Goal: Task Accomplishment & Management: Use online tool/utility

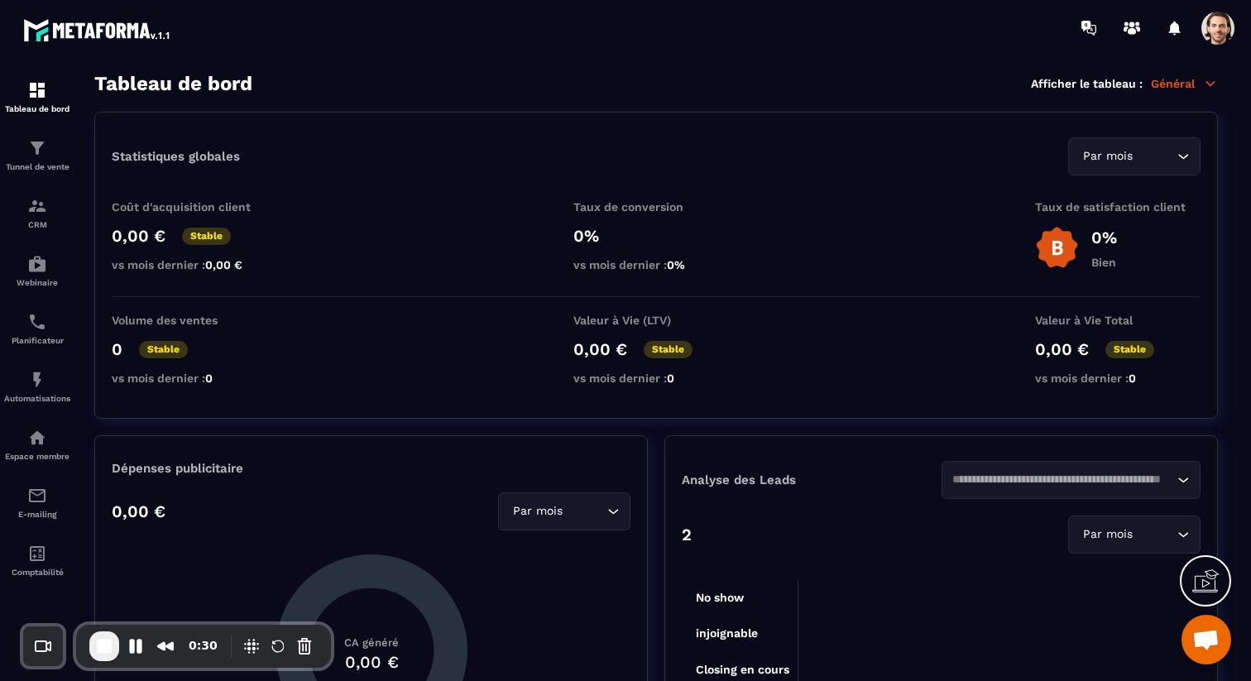
click at [1224, 22] on span at bounding box center [1217, 28] width 33 height 33
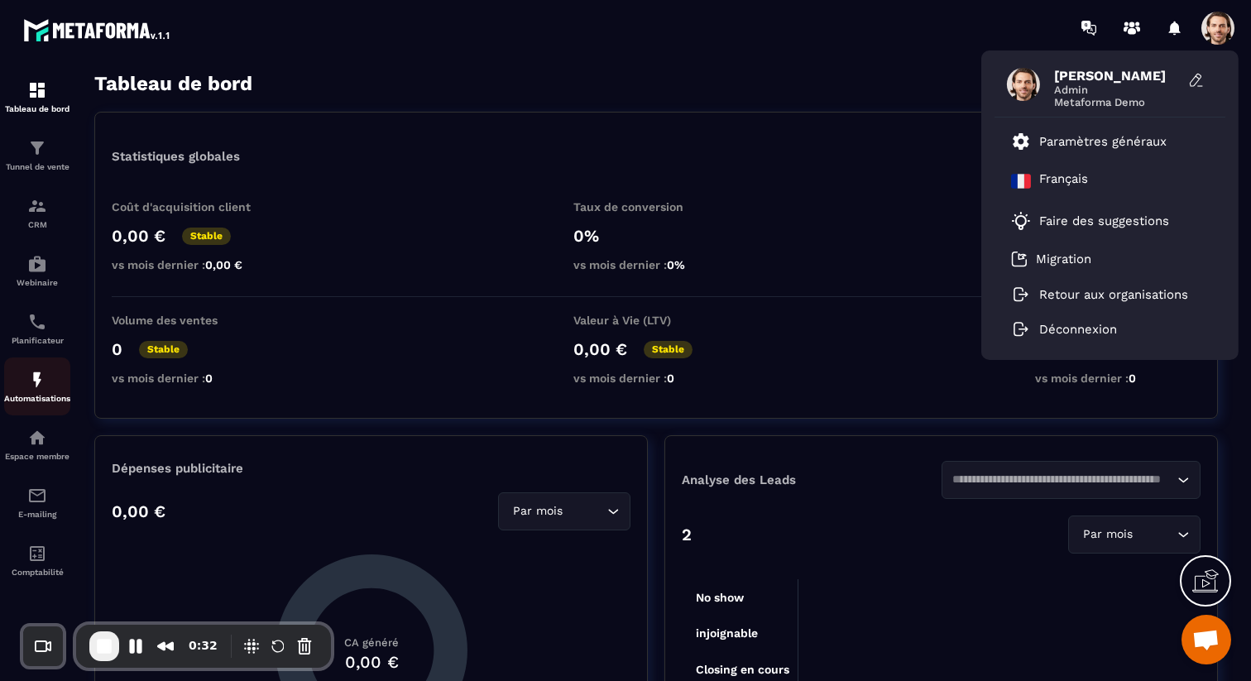
click at [33, 403] on p "Automatisations" at bounding box center [37, 398] width 66 height 9
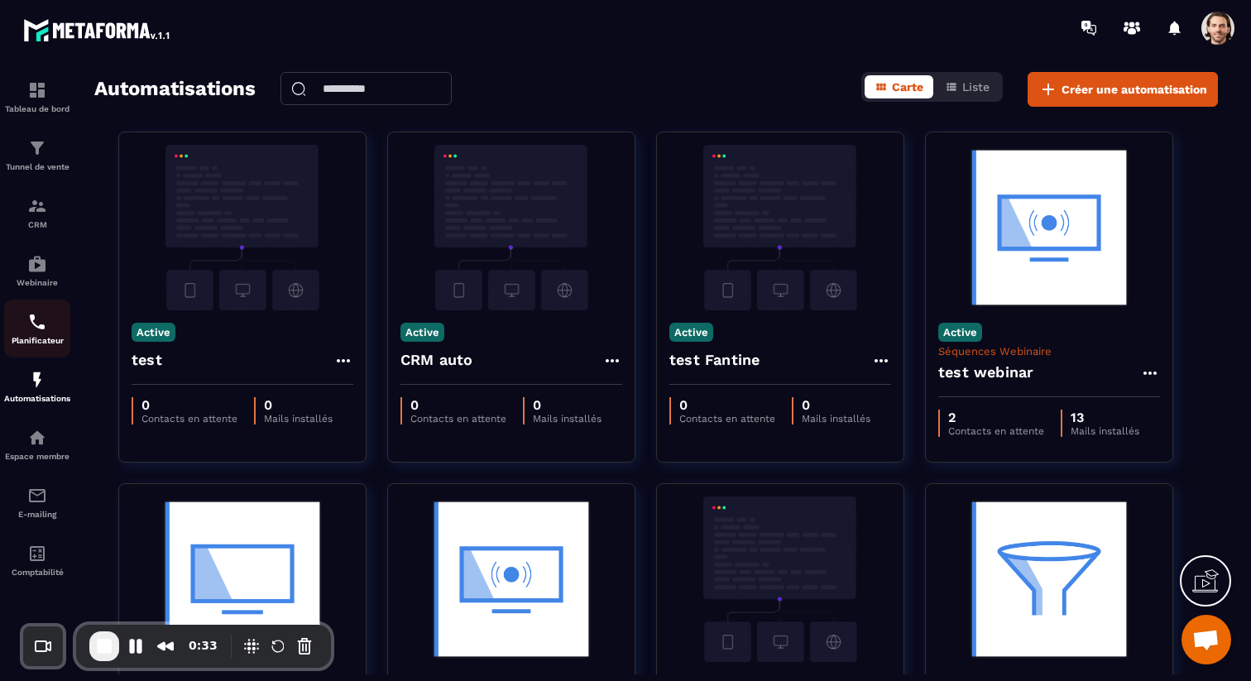
click at [40, 341] on p "Planificateur" at bounding box center [37, 340] width 66 height 9
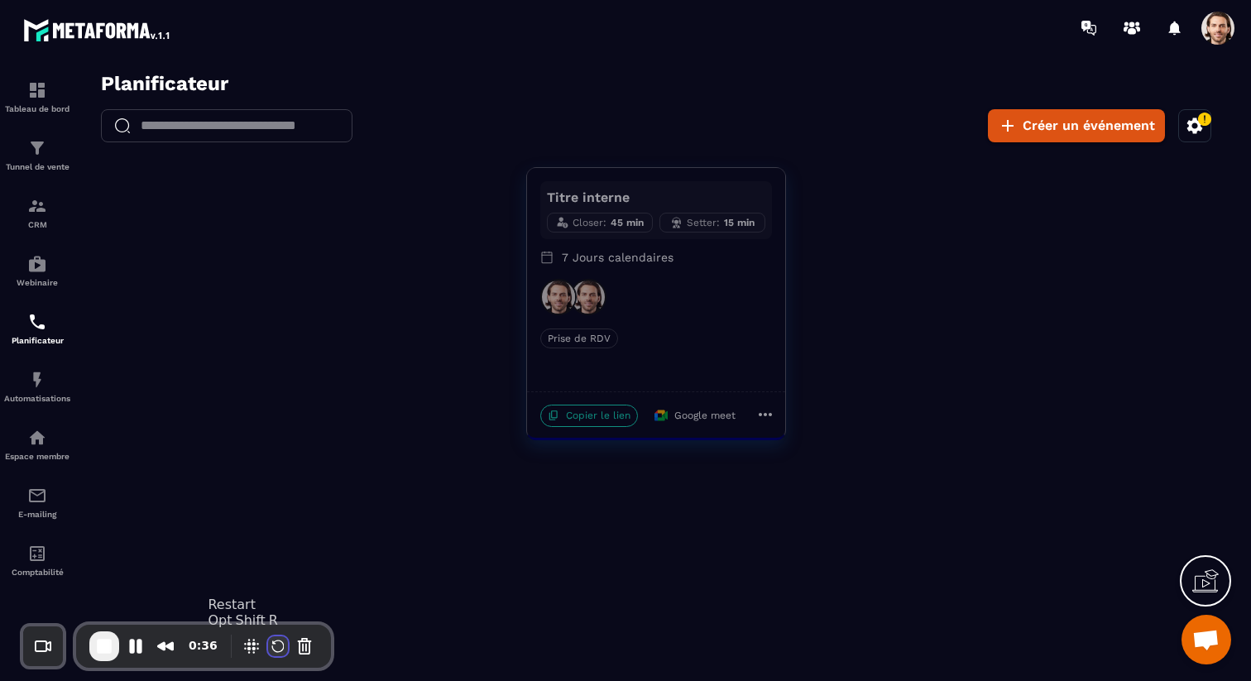
click at [278, 649] on button "Restart Recording" at bounding box center [278, 646] width 20 height 20
click at [1196, 127] on icon "button" at bounding box center [1195, 126] width 20 height 20
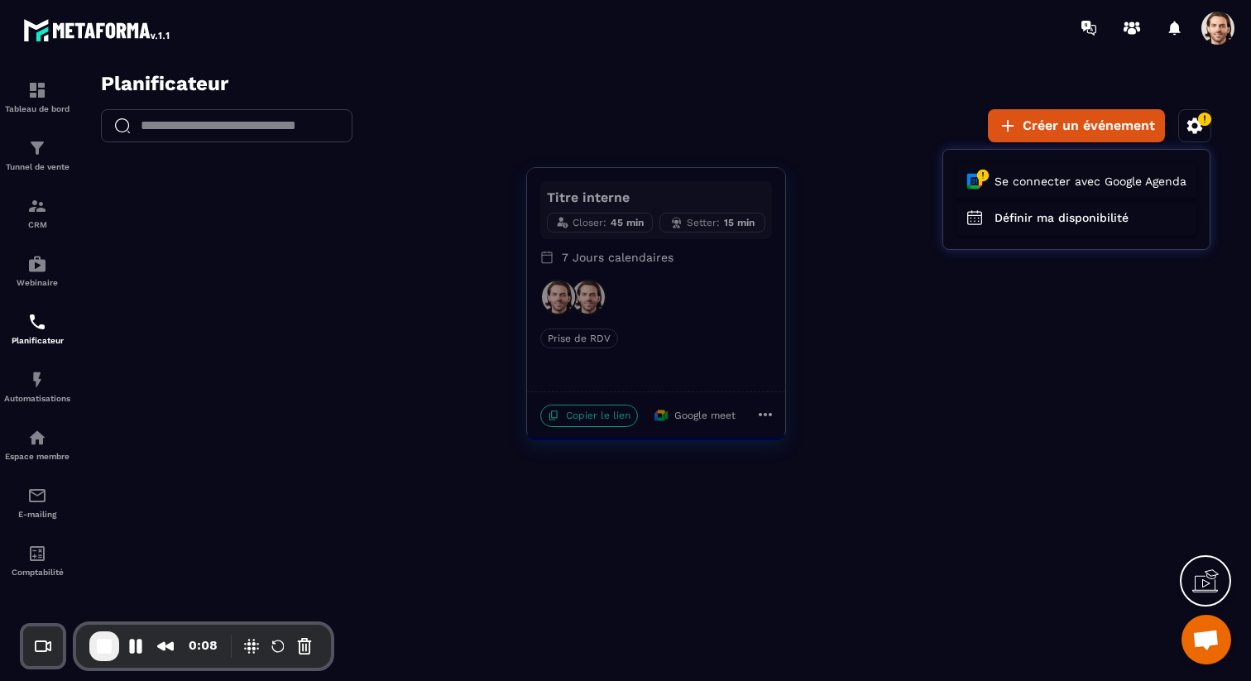
click at [1059, 375] on div at bounding box center [656, 381] width 1156 height 619
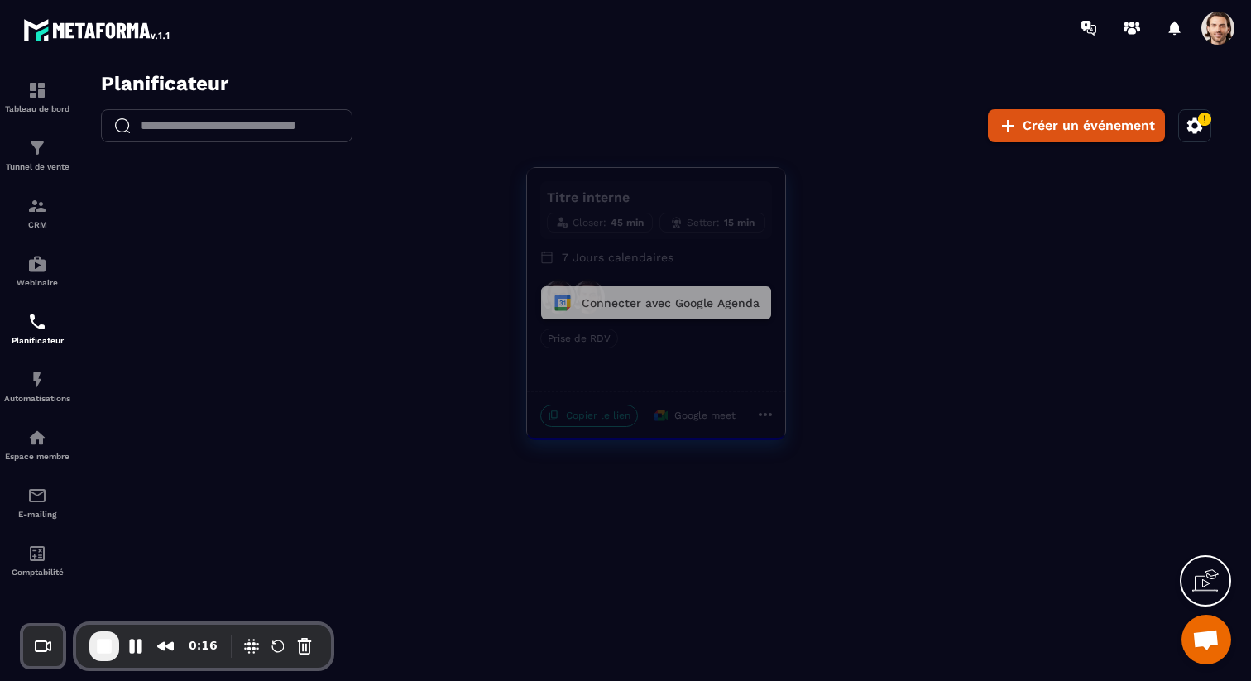
click at [704, 301] on button "Connecter avec Google Agenda" at bounding box center [656, 302] width 230 height 33
